Goal: Find specific page/section: Find specific page/section

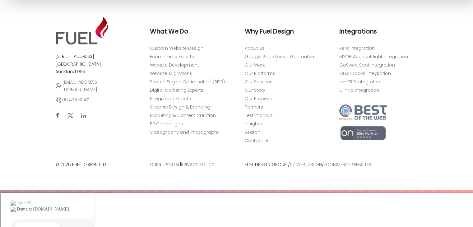
scroll to position [2484, 0]
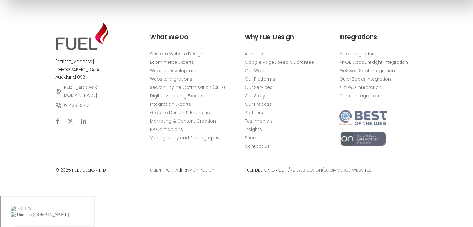
drag, startPoint x: 399, startPoint y: 197, endPoint x: 398, endPoint y: 185, distance: 12.5
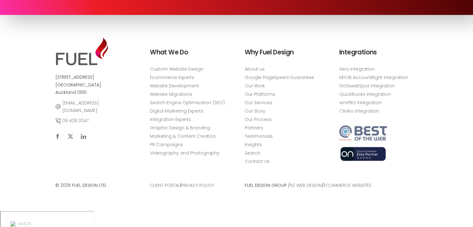
drag, startPoint x: 411, startPoint y: 191, endPoint x: 406, endPoint y: 169, distance: 22.6
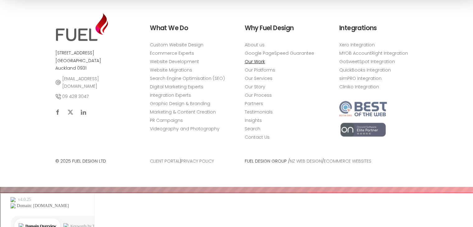
click at [256, 65] on link "Our Work" at bounding box center [255, 61] width 20 height 7
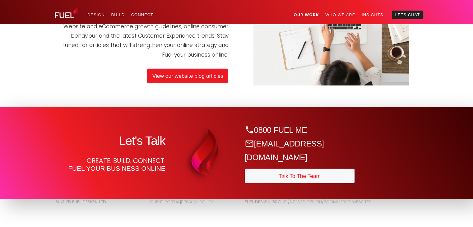
scroll to position [1586, 0]
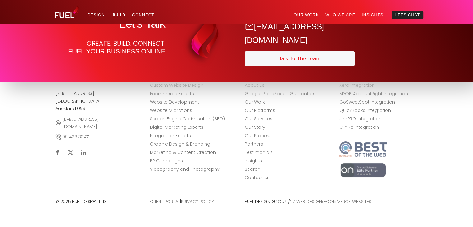
scroll to position [2360, 0]
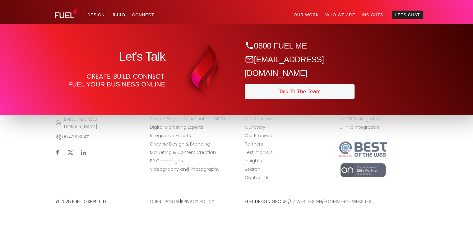
click at [431, 115] on section "Let's Talk Create. Build. Connect. Fuel your business online 0800 FUEL ME [EMAI…" at bounding box center [236, 69] width 473 height 92
